Goal: Transaction & Acquisition: Purchase product/service

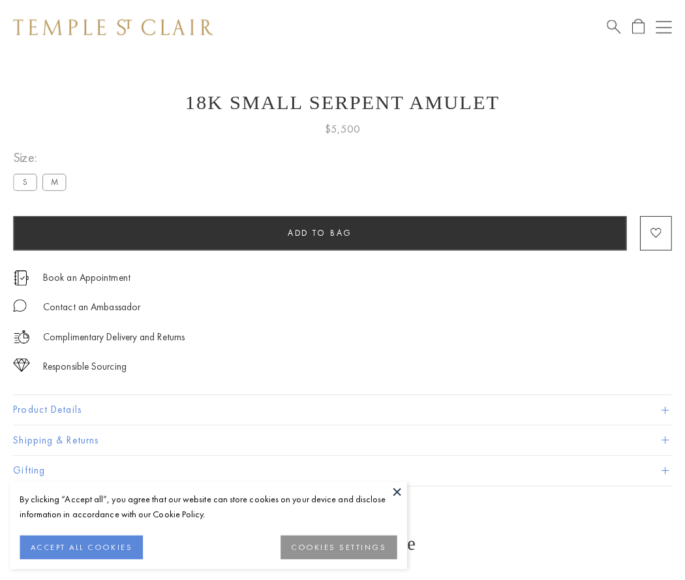
scroll to position [16, 0]
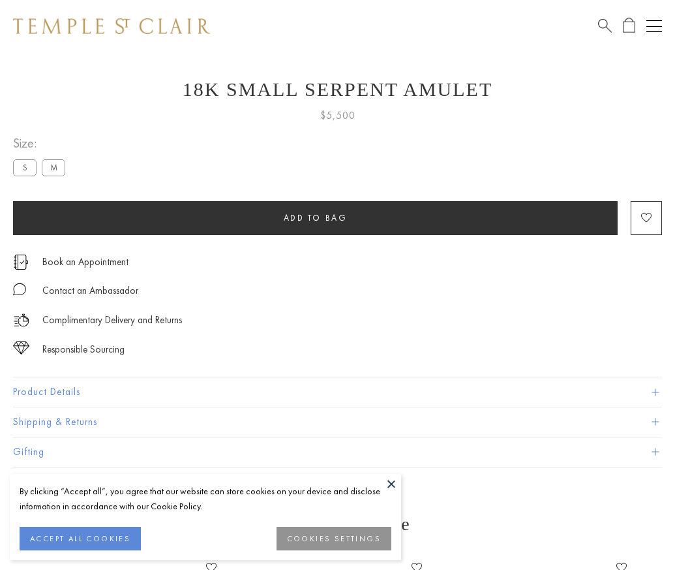
click at [315, 217] on span "Add to bag" at bounding box center [316, 217] width 64 height 11
